Goal: Information Seeking & Learning: Find contact information

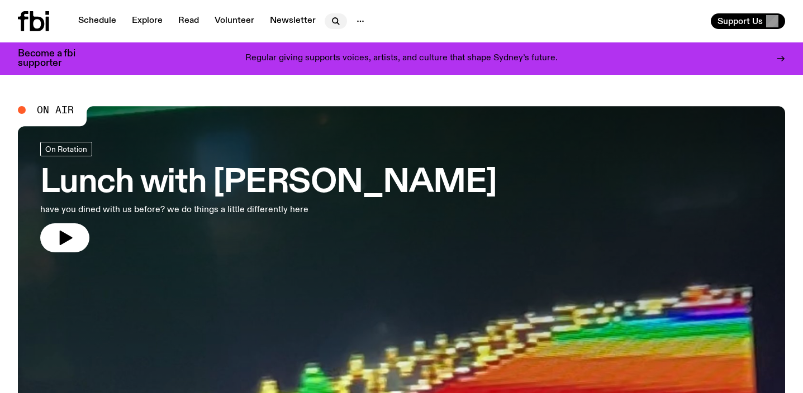
click at [329, 23] on icon "button" at bounding box center [335, 21] width 13 height 13
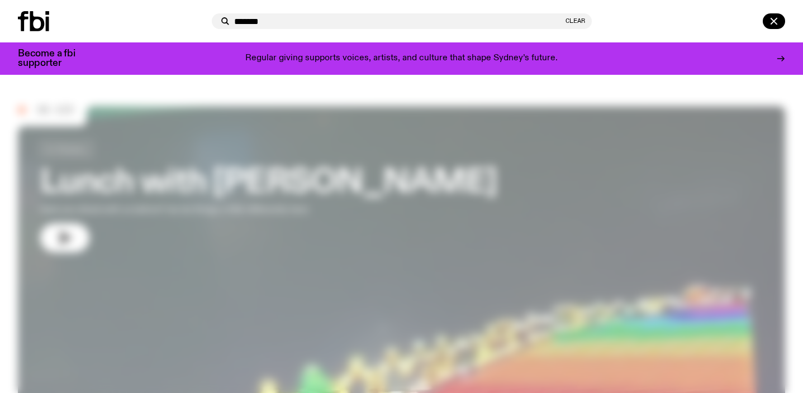
type input "*******"
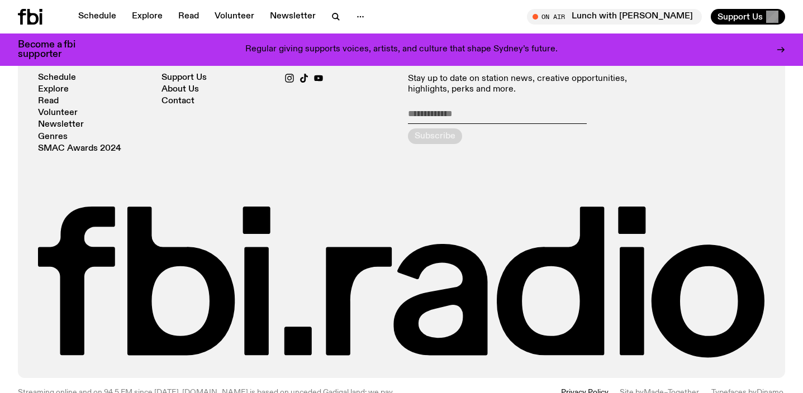
scroll to position [486, 0]
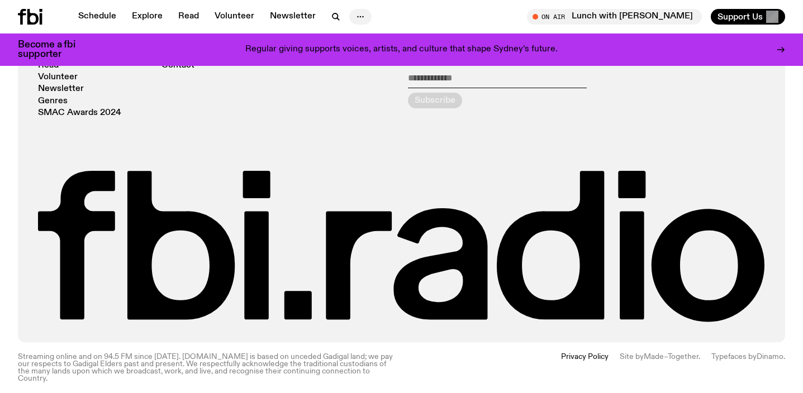
click at [358, 13] on icon "button" at bounding box center [360, 16] width 13 height 13
click at [351, 60] on link "Contact" at bounding box center [360, 59] width 56 height 16
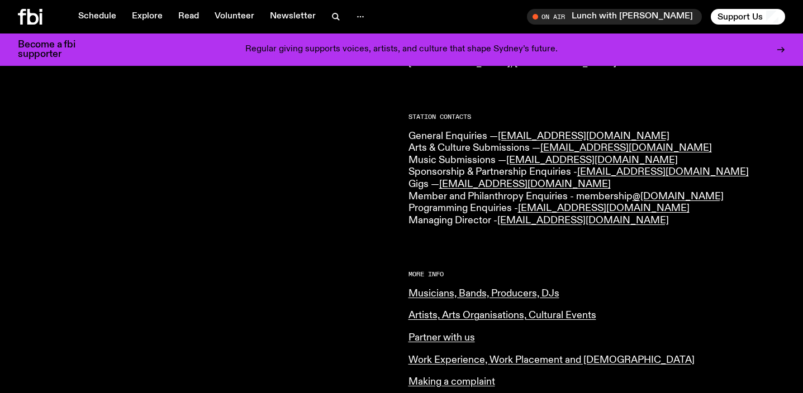
scroll to position [258, 0]
drag, startPoint x: 646, startPoint y: 146, endPoint x: 545, endPoint y: 146, distance: 101.7
click at [545, 146] on p "General Enquiries — [EMAIL_ADDRESS][DOMAIN_NAME] Arts & Culture Submissions — […" at bounding box center [596, 179] width 377 height 97
copy link "[EMAIL_ADDRESS][DOMAIN_NAME]"
